Goal: Consume media (video, audio): Consume media (video, audio)

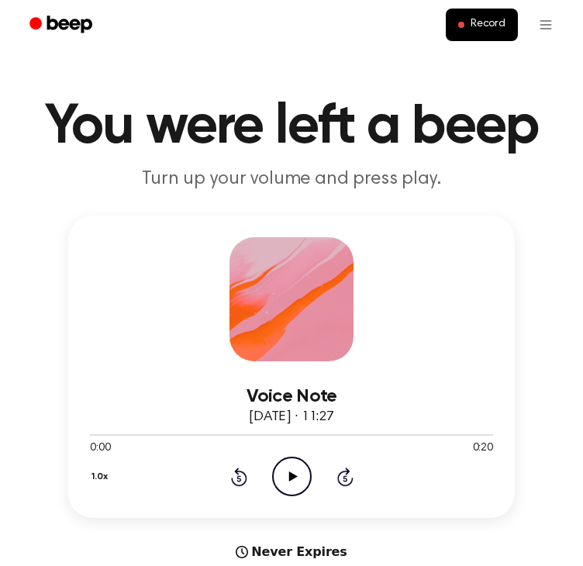
click at [285, 476] on icon "Play Audio" at bounding box center [292, 477] width 40 height 40
click at [97, 435] on div at bounding box center [183, 435] width 186 height 2
click at [296, 472] on icon "Play Audio" at bounding box center [292, 477] width 40 height 40
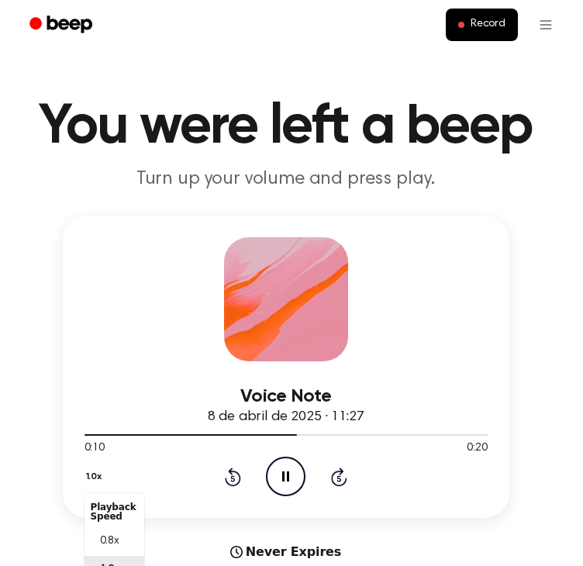
scroll to position [19, 0]
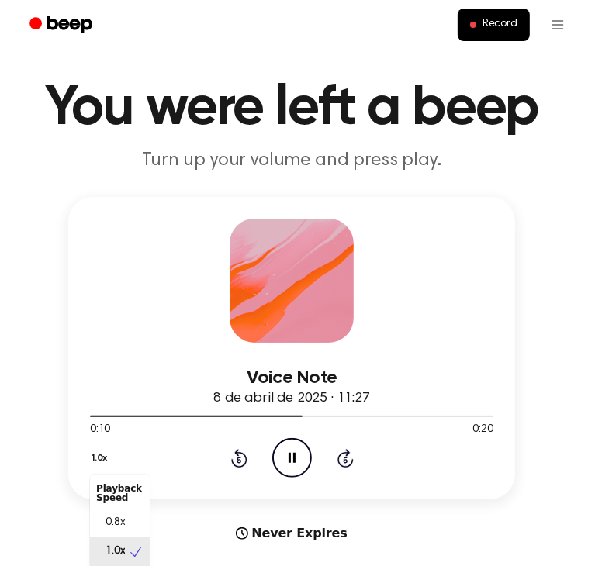
click at [96, 472] on div "1.0x Playback Speed 0.8x 1.0x 1.2x 1.5x 2.0x" at bounding box center [101, 460] width 23 height 24
click at [111, 517] on span "0.8x" at bounding box center [115, 523] width 19 height 16
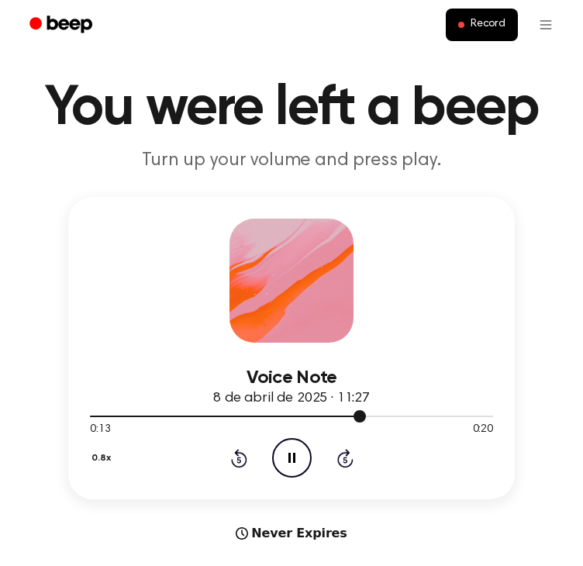
click at [91, 417] on div at bounding box center [291, 416] width 403 height 12
click at [89, 417] on div "Voice Note 8 de abril de 2025 · 11:27 0:07 0:20 Your browser does not support t…" at bounding box center [291, 348] width 447 height 303
click at [92, 416] on div at bounding box center [175, 417] width 170 height 2
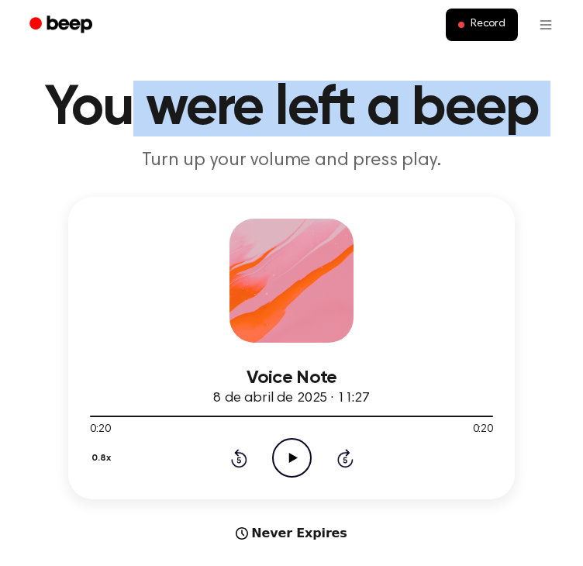
scroll to position [0, 0]
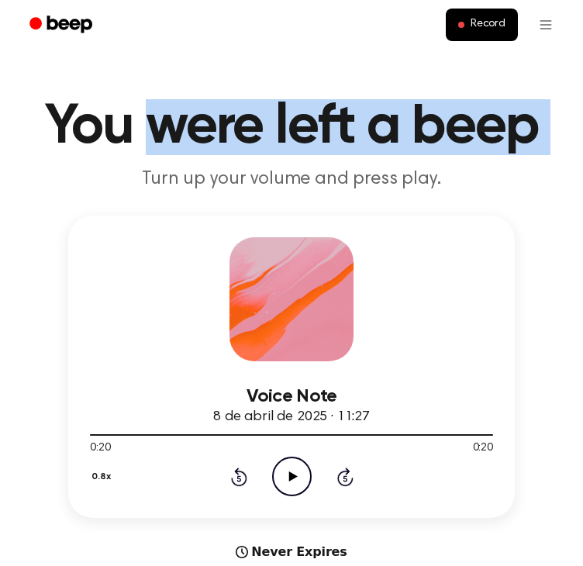
drag, startPoint x: 56, startPoint y: 155, endPoint x: 137, endPoint y: -60, distance: 229.5
